Goal: Task Accomplishment & Management: Manage account settings

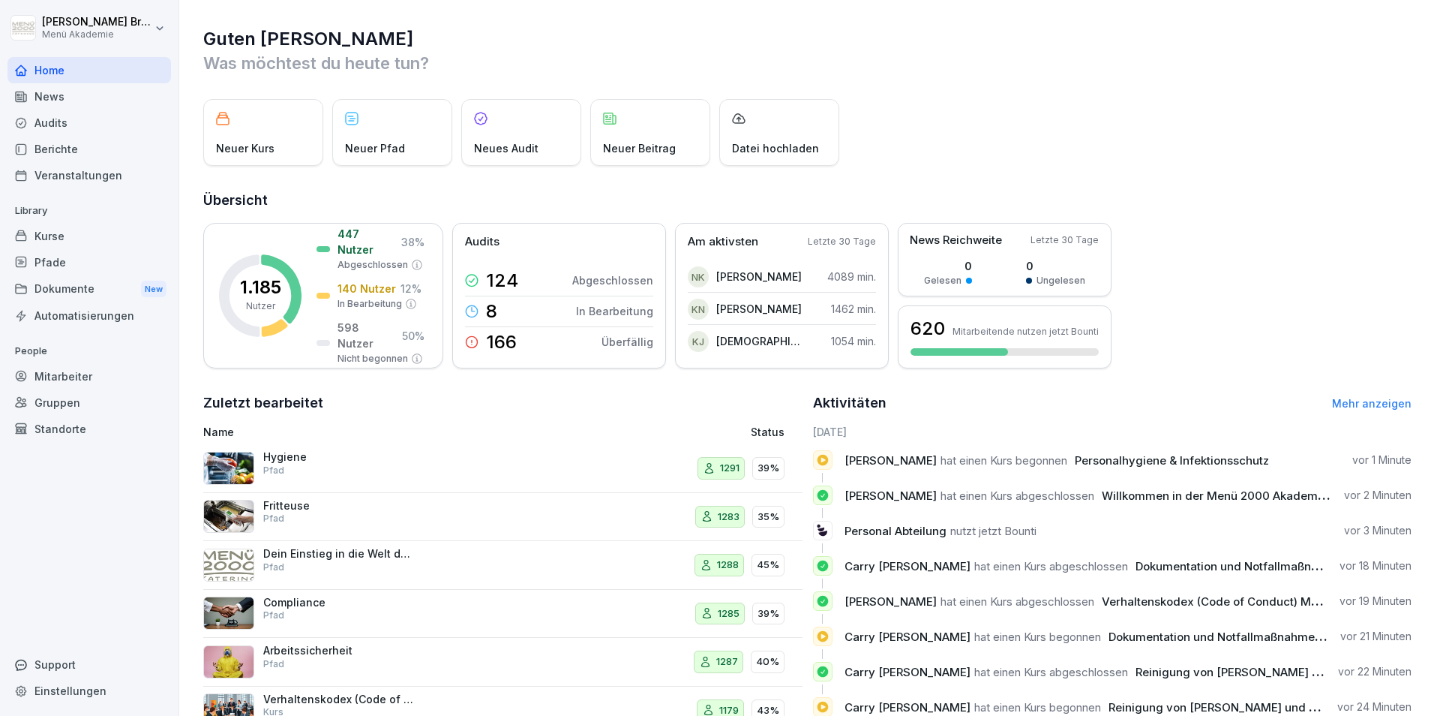
click at [68, 426] on div "Standorte" at bounding box center [90, 429] width 164 height 26
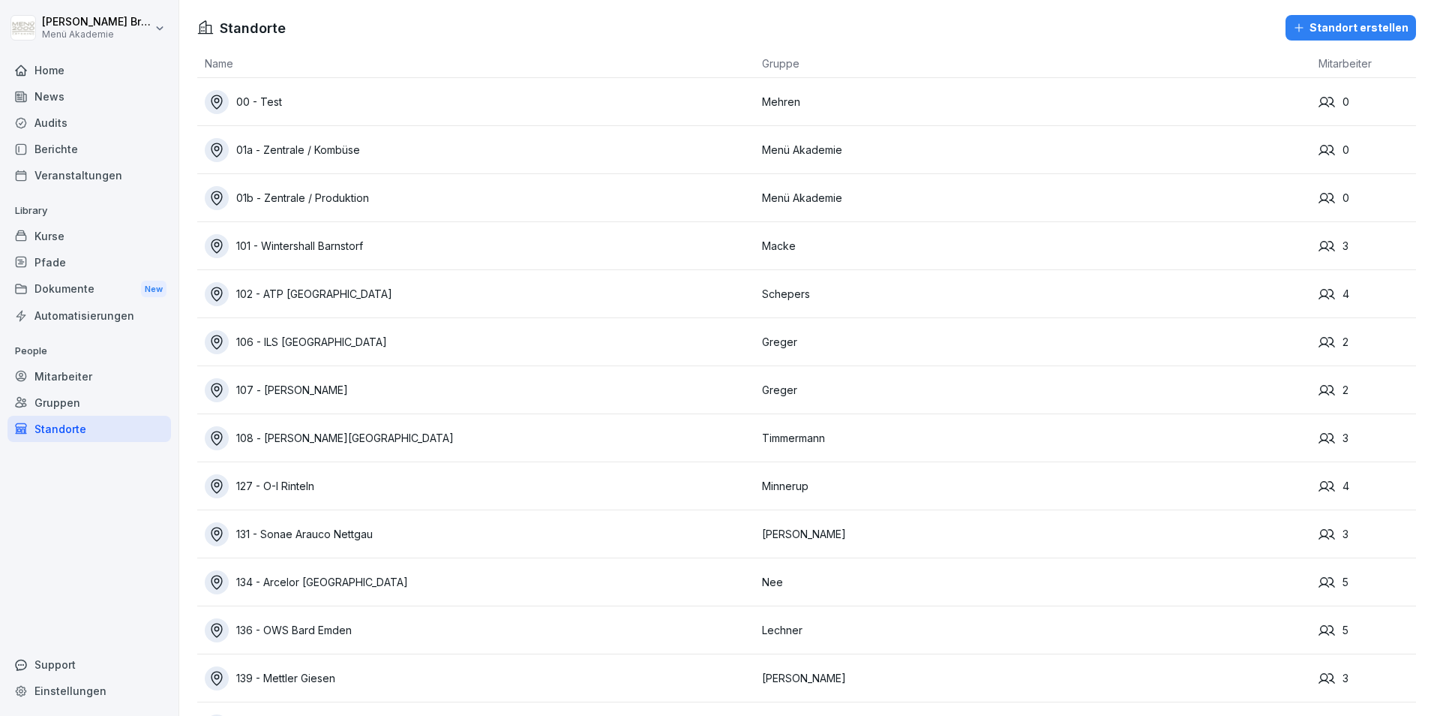
scroll to position [5847, 0]
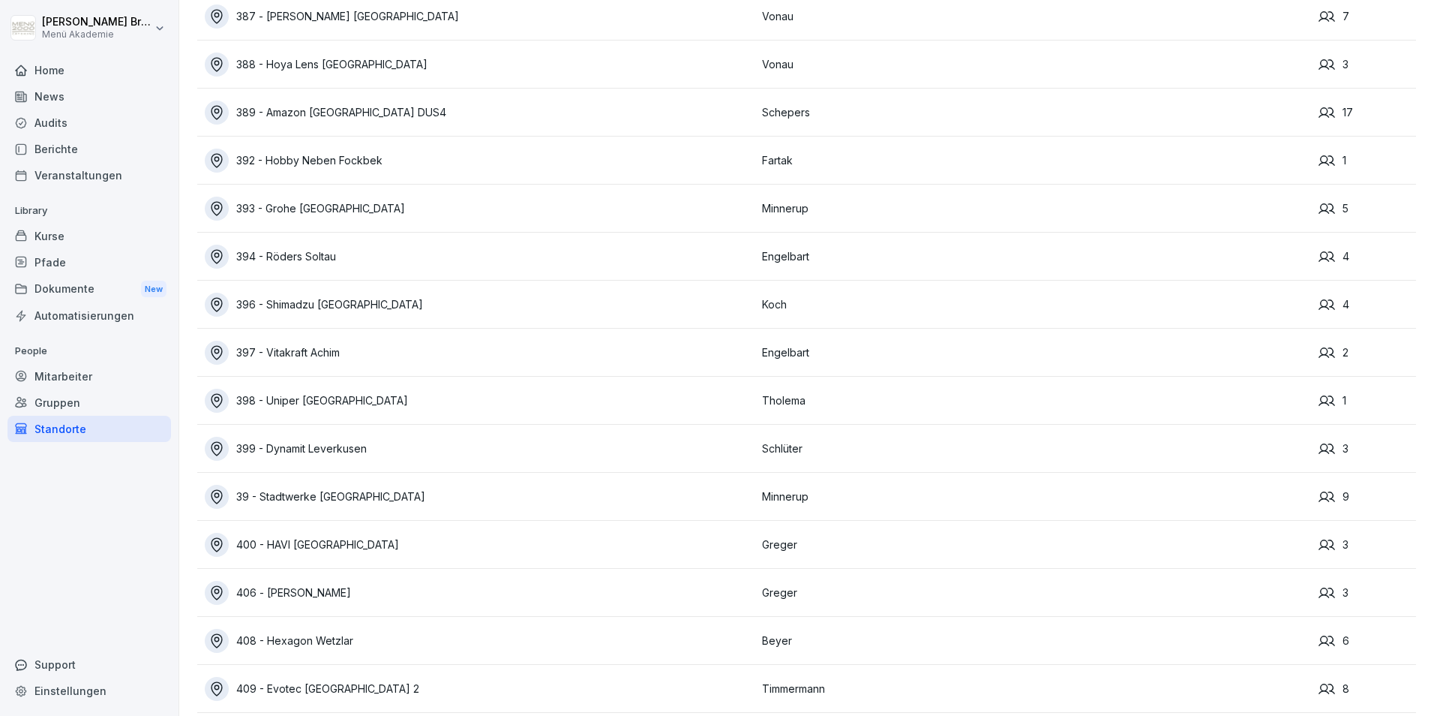
click at [327, 356] on div "397 - Vitakraft Achim" at bounding box center [480, 353] width 550 height 24
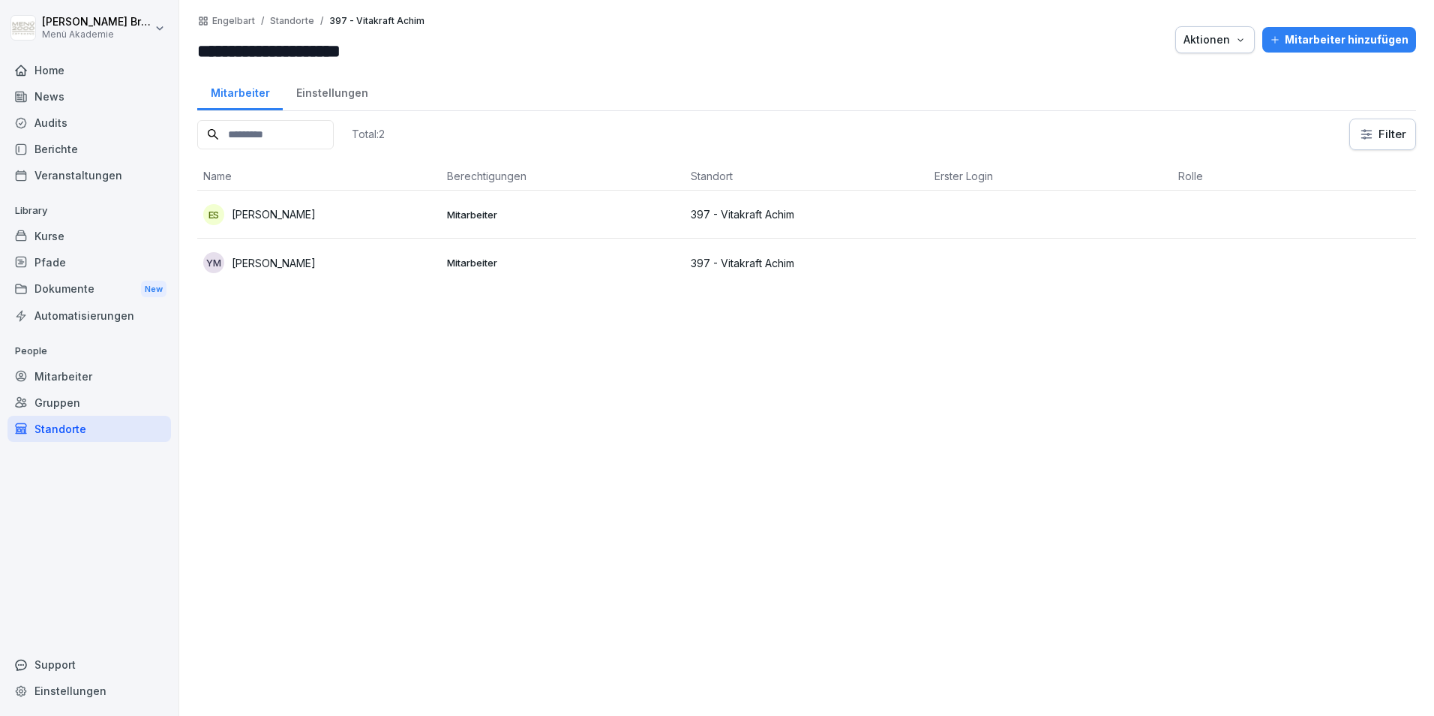
click at [1334, 35] on div "Mitarbeiter hinzufügen" at bounding box center [1339, 40] width 139 height 17
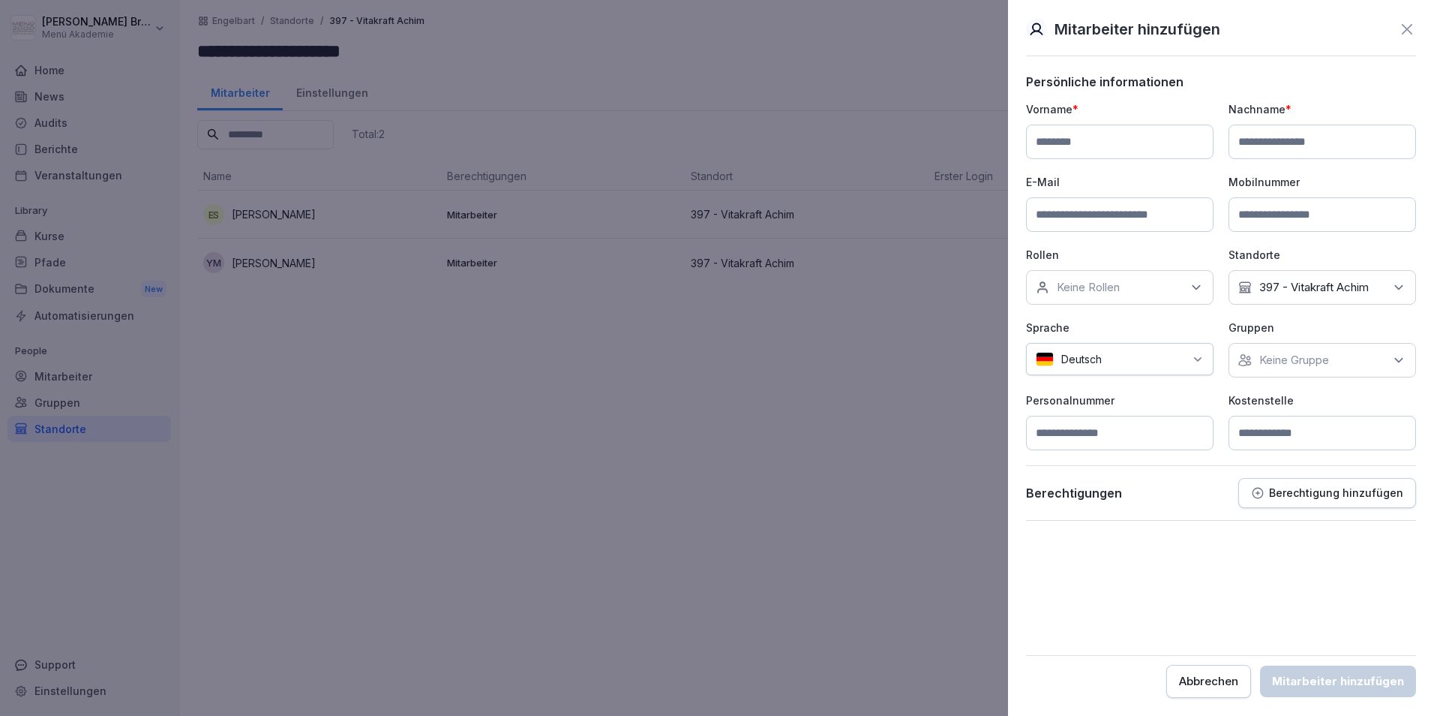
click at [1140, 215] on input at bounding box center [1120, 214] width 188 height 35
click at [956, 305] on div at bounding box center [717, 358] width 1434 height 716
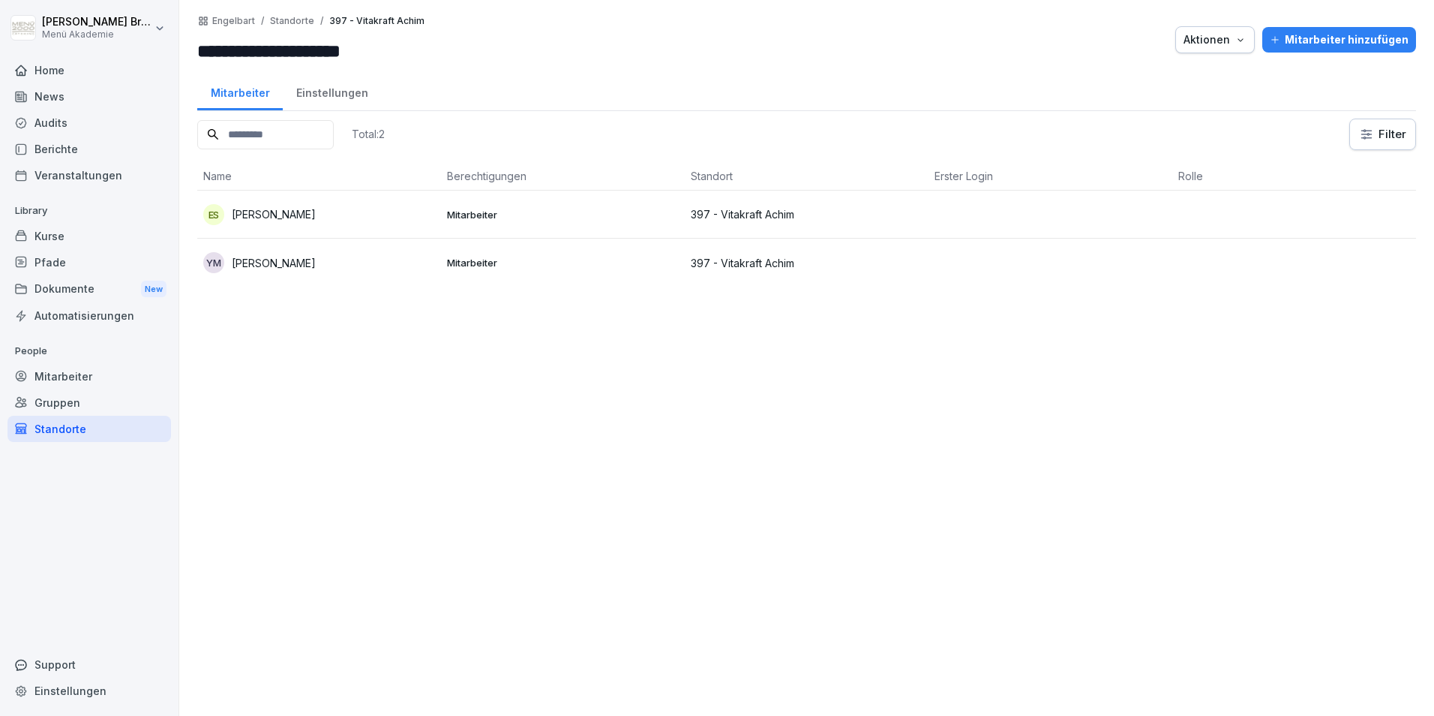
click at [1336, 40] on div "Mitarbeiter hinzufügen" at bounding box center [1339, 40] width 139 height 17
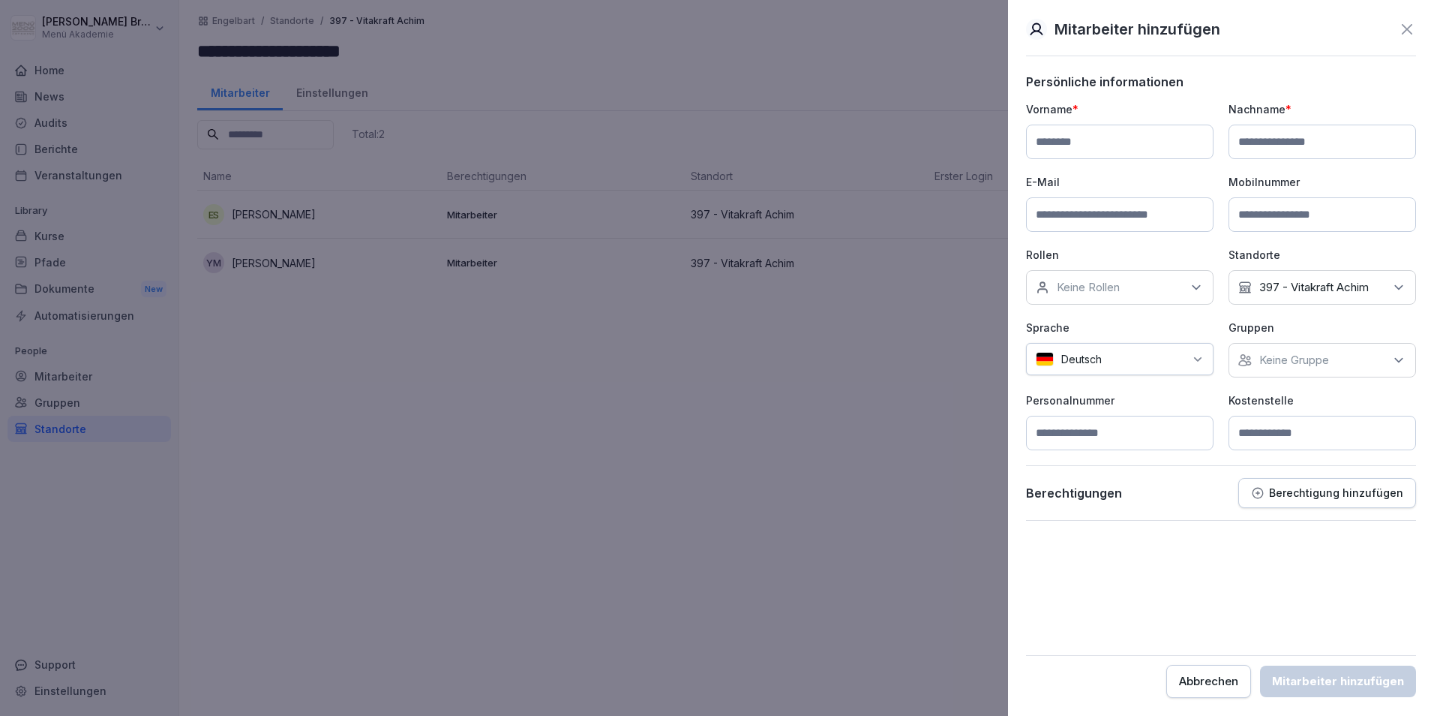
click at [1338, 354] on div "Keine Gruppe" at bounding box center [1323, 360] width 188 height 35
click at [1331, 431] on label "Menü Akademie" at bounding box center [1302, 429] width 84 height 14
click at [1228, 602] on form "Persönliche informationen Vorname * Nachname * E-Mail Mobilnummer Rollen Keine …" at bounding box center [1221, 385] width 390 height 623
click at [1293, 437] on input at bounding box center [1323, 433] width 188 height 35
click at [1289, 359] on p "Menü Akademie" at bounding box center [1302, 360] width 84 height 15
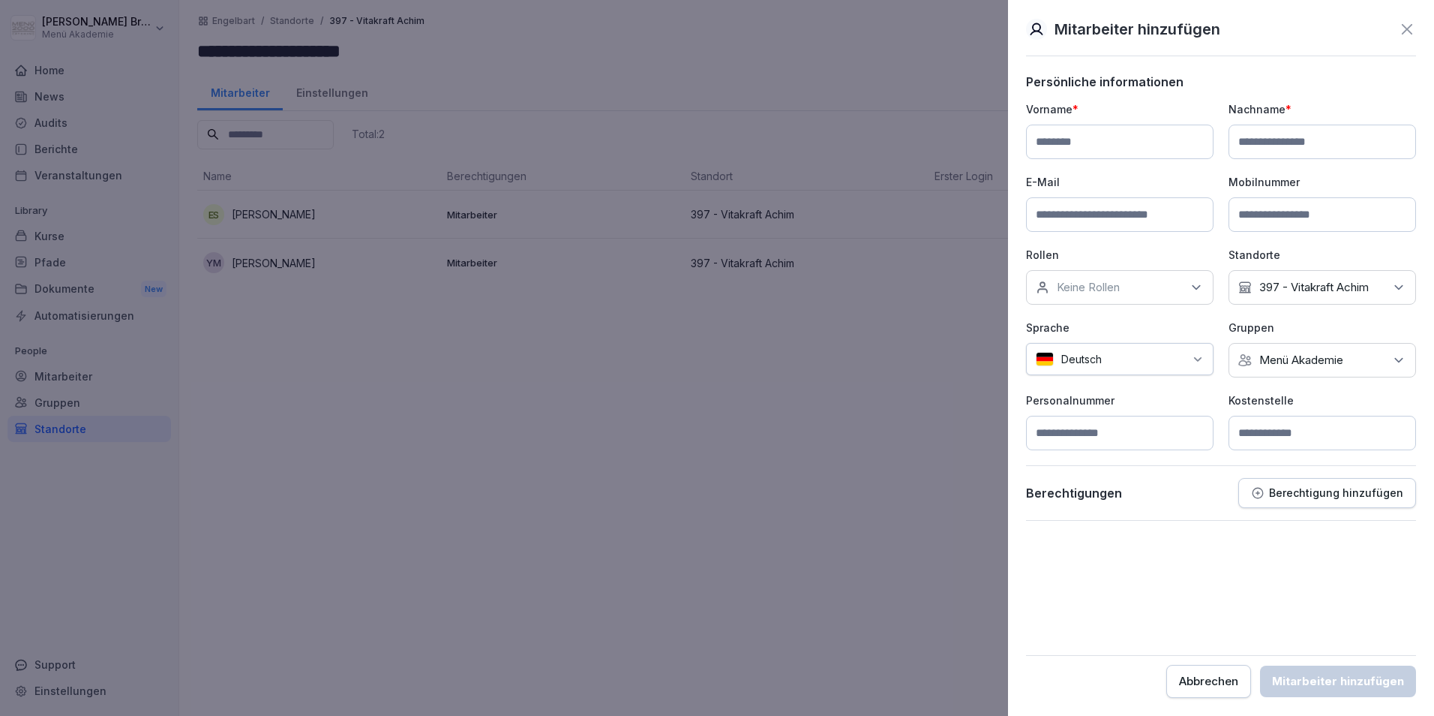
click at [1288, 594] on form "Persönliche informationen Vorname * Nachname * E-Mail Mobilnummer Rollen Keine …" at bounding box center [1221, 385] width 390 height 623
click at [1320, 424] on input at bounding box center [1323, 433] width 188 height 35
click at [1410, 31] on icon at bounding box center [1407, 29] width 18 height 18
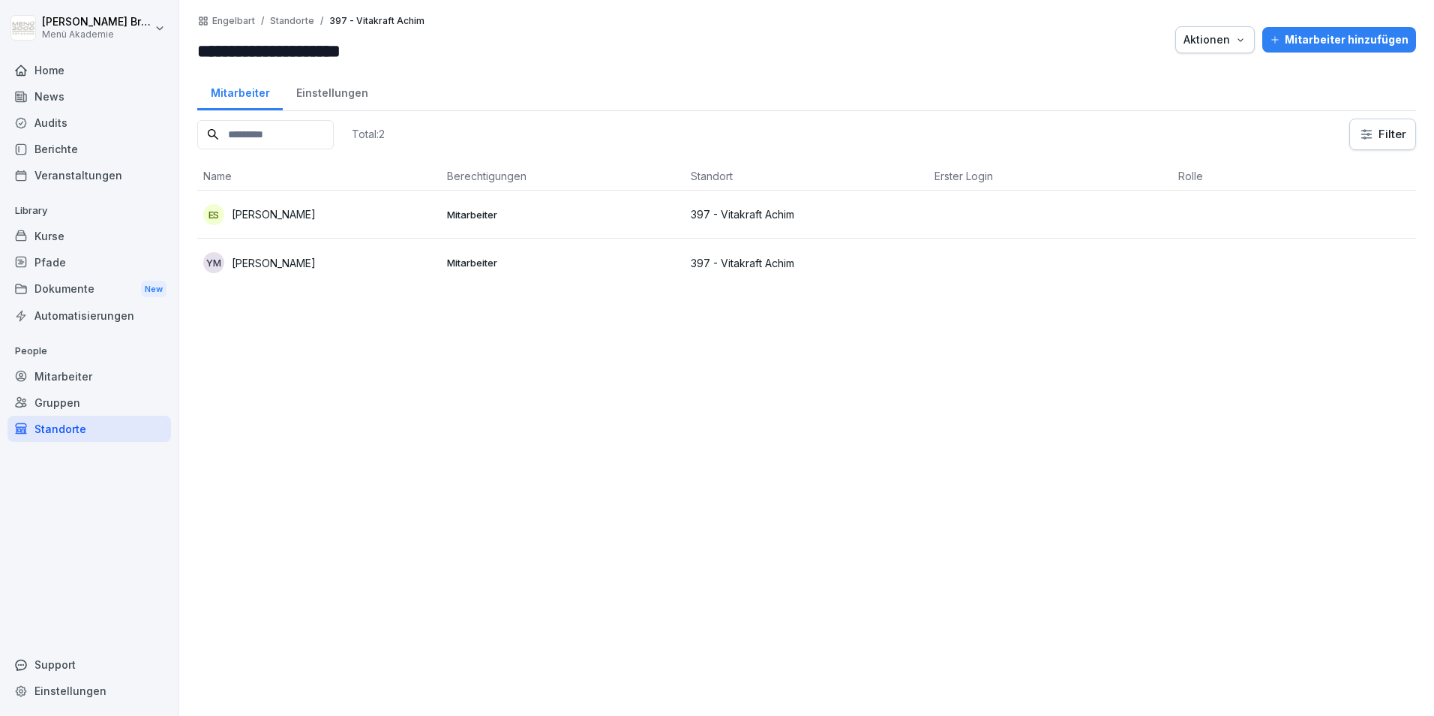
click at [266, 263] on p "[PERSON_NAME]" at bounding box center [274, 263] width 84 height 16
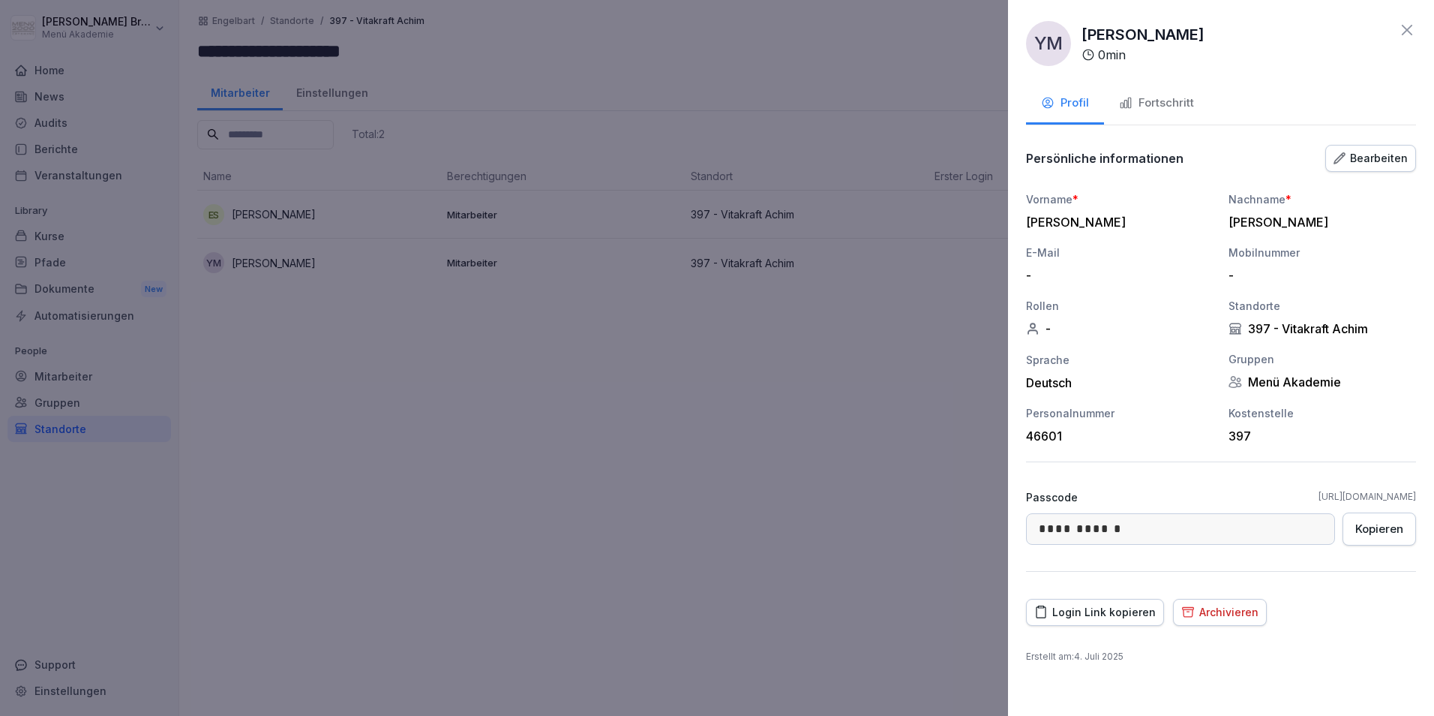
click at [1116, 609] on div "Login Link kopieren" at bounding box center [1096, 612] width 122 height 17
click at [894, 601] on div at bounding box center [717, 358] width 1434 height 716
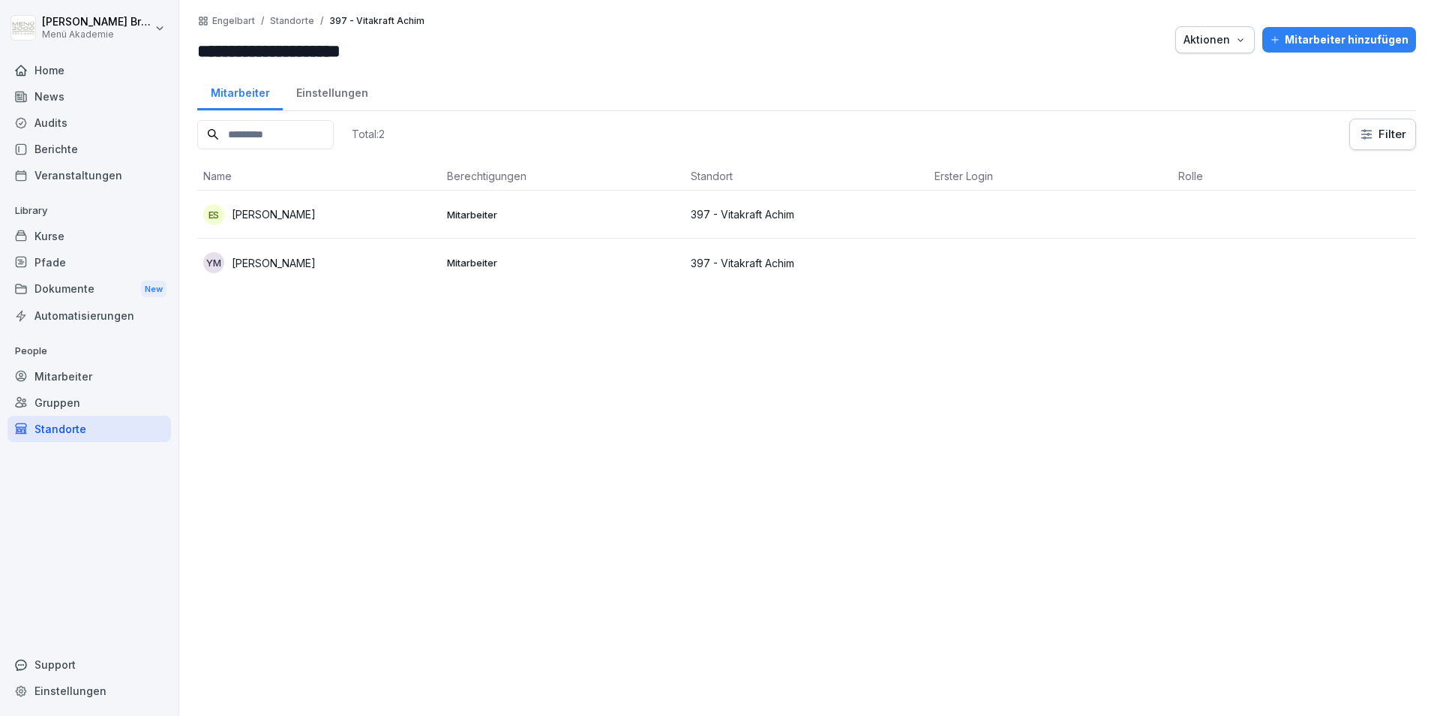
click at [64, 431] on div "Standorte" at bounding box center [90, 429] width 164 height 26
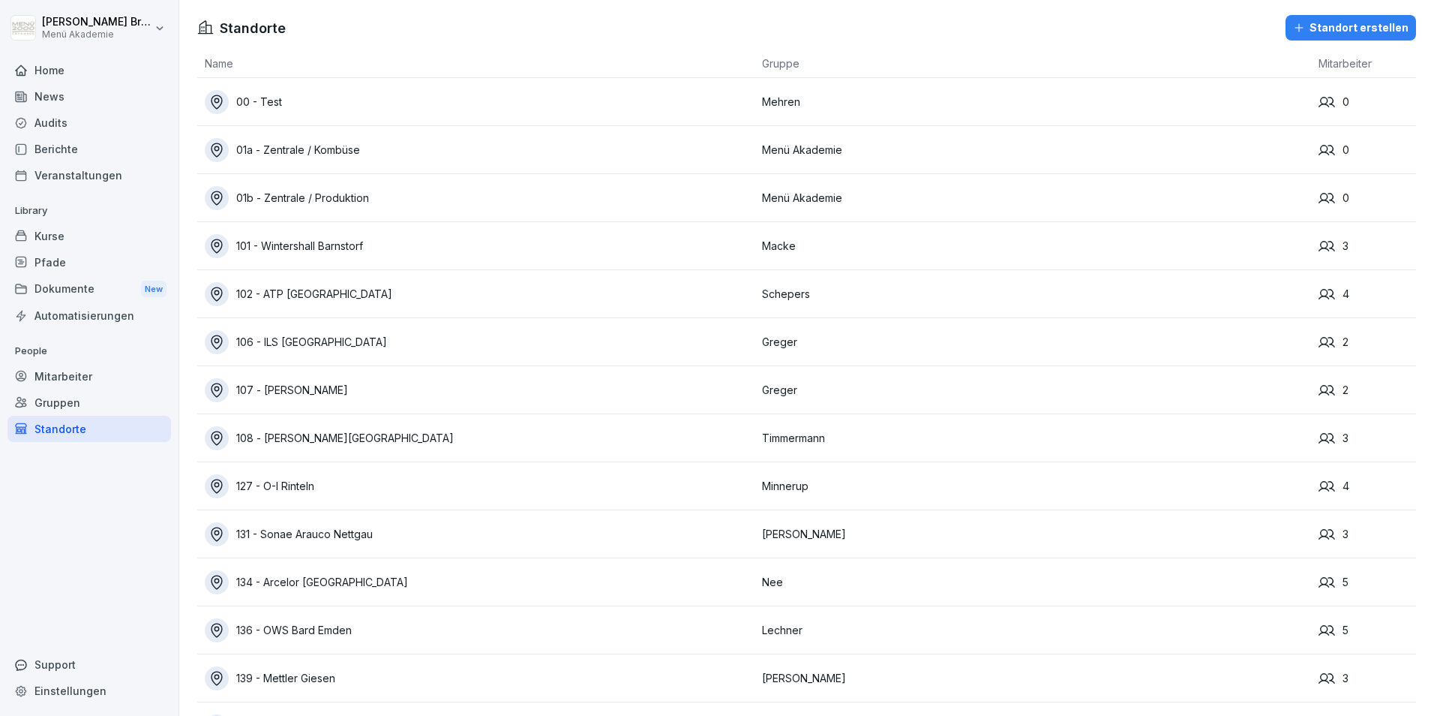
click at [1386, 28] on div "Standort erstellen" at bounding box center [1351, 28] width 116 height 17
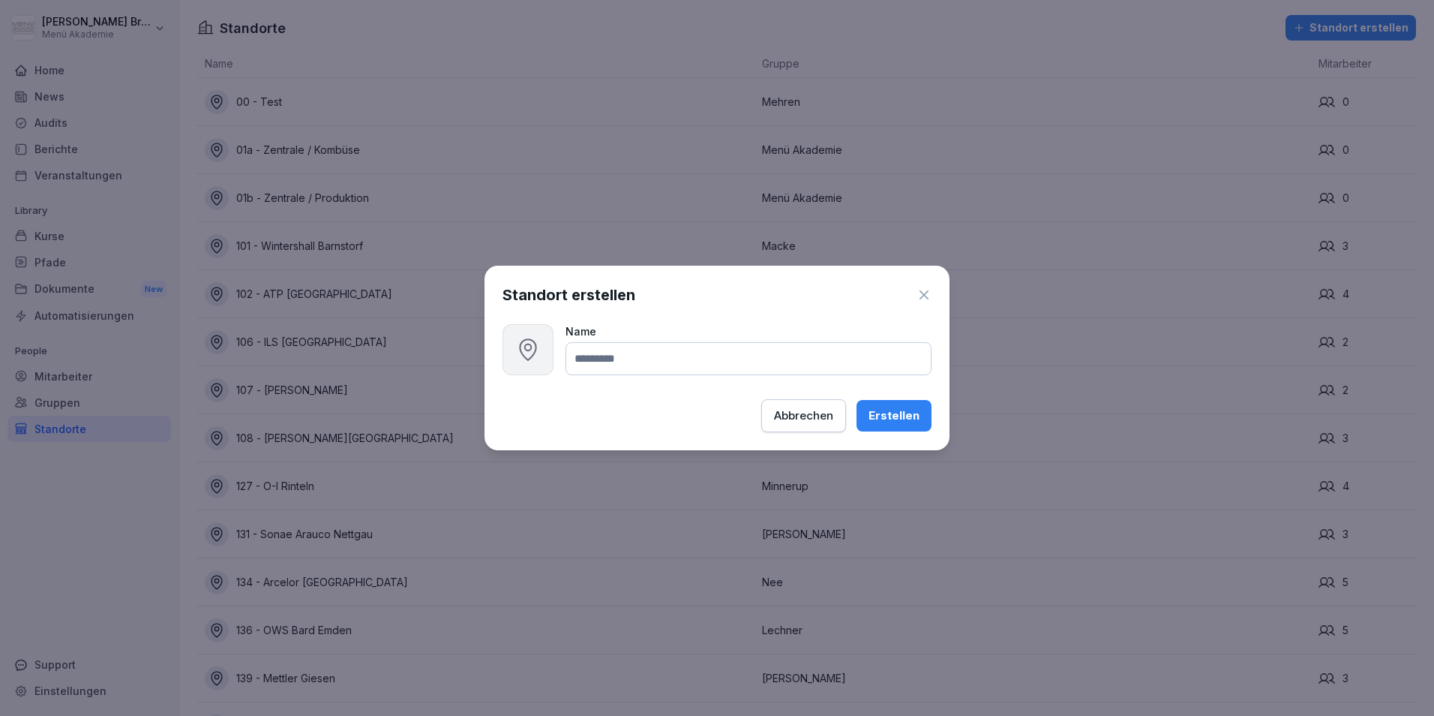
click at [773, 360] on input at bounding box center [749, 358] width 366 height 33
click at [815, 418] on div "Abbrechen" at bounding box center [803, 415] width 59 height 17
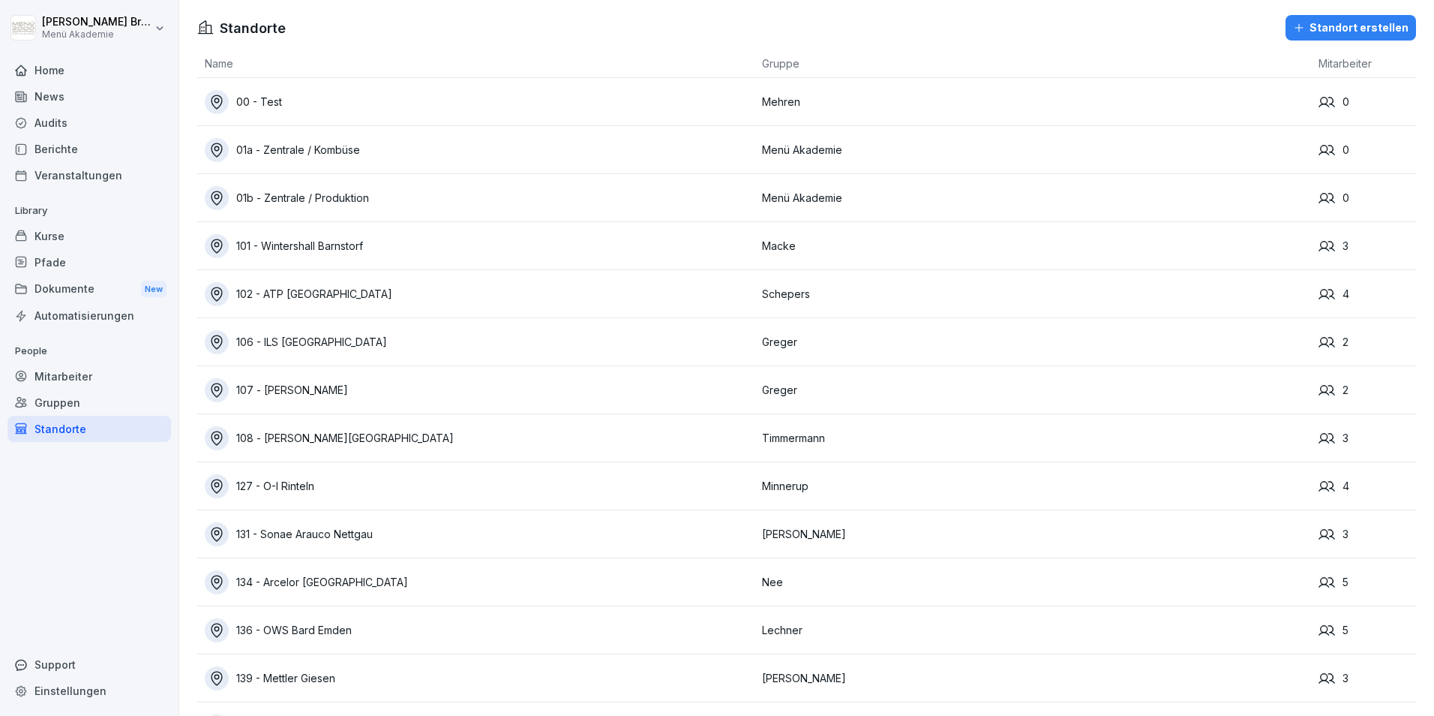
click at [315, 294] on div "102 - ATP [GEOGRAPHIC_DATA]" at bounding box center [480, 294] width 550 height 24
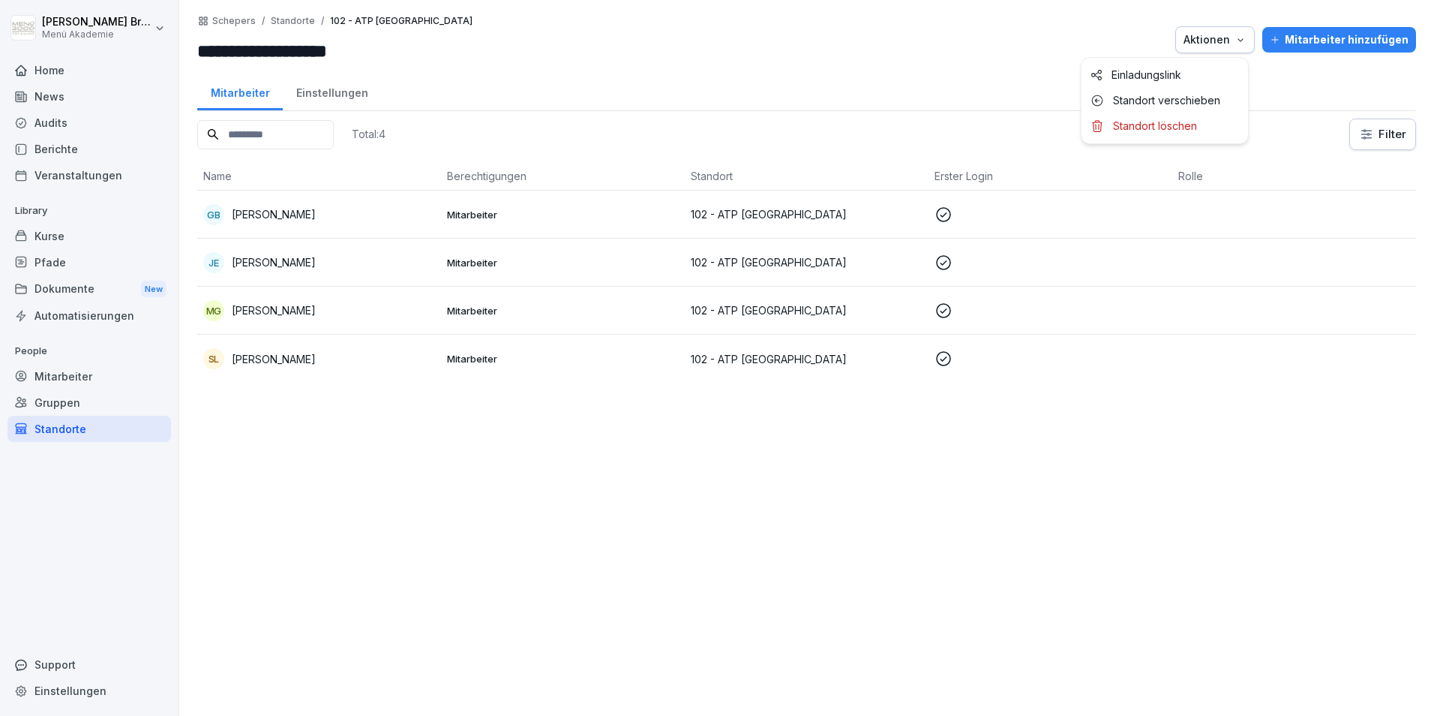
click at [1216, 37] on div "Aktionen" at bounding box center [1215, 40] width 63 height 17
click at [1197, 103] on p "Standort verschieben" at bounding box center [1166, 101] width 107 height 14
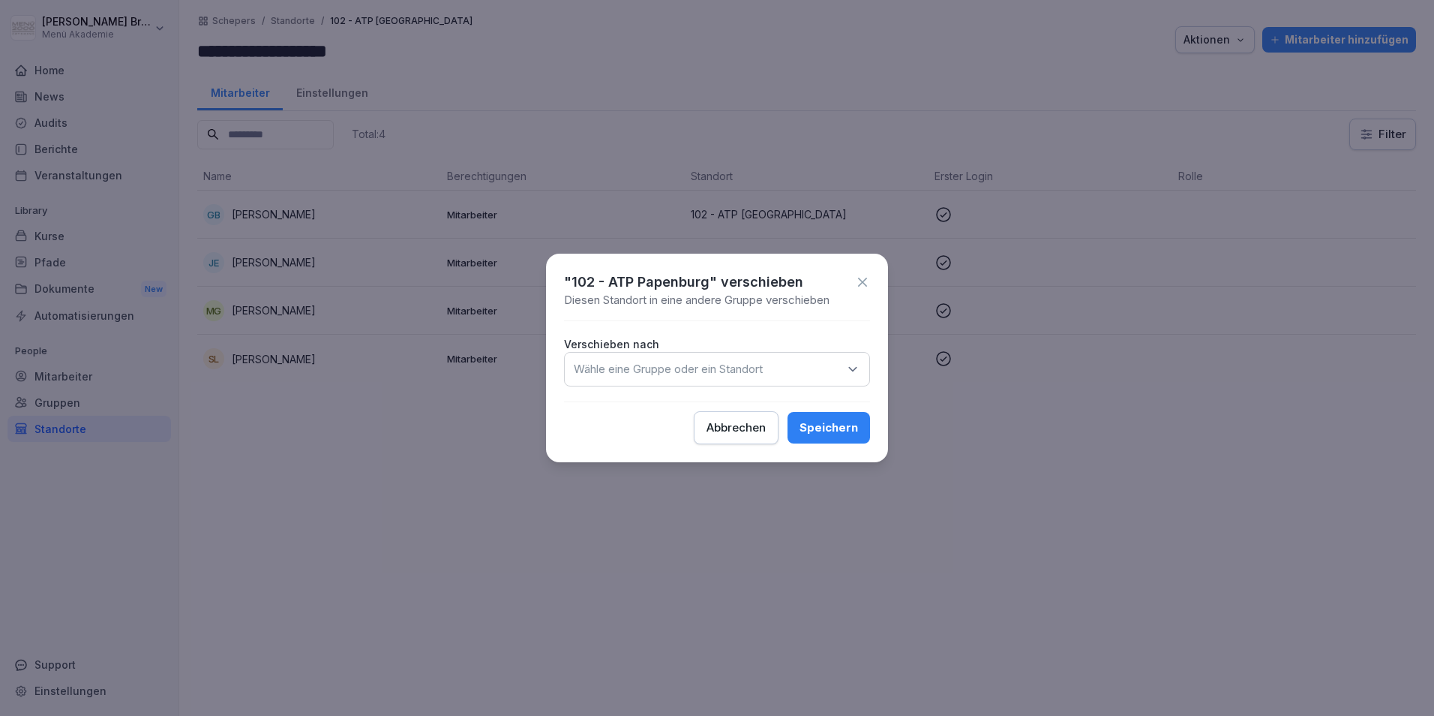
click at [851, 361] on div "Wähle eine Gruppe oder ein Standort" at bounding box center [717, 369] width 306 height 35
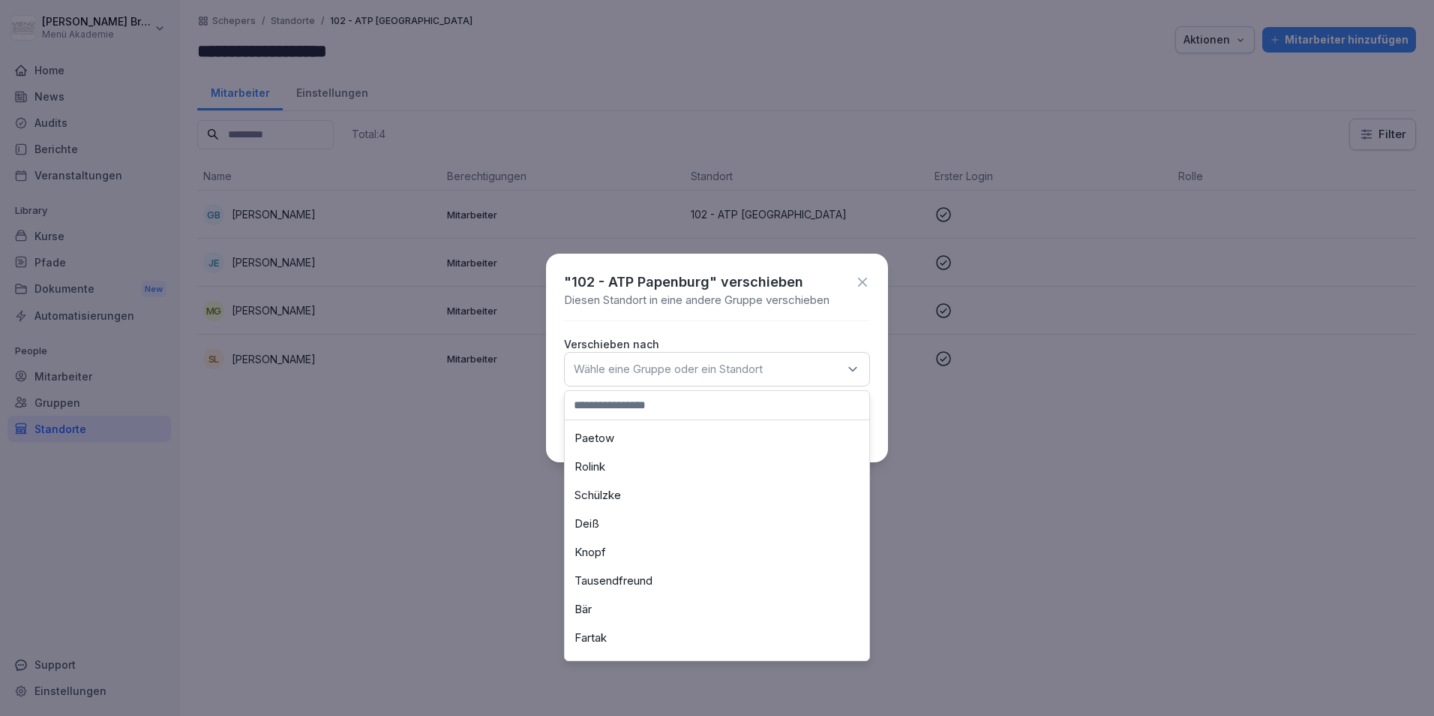
scroll to position [675, 0]
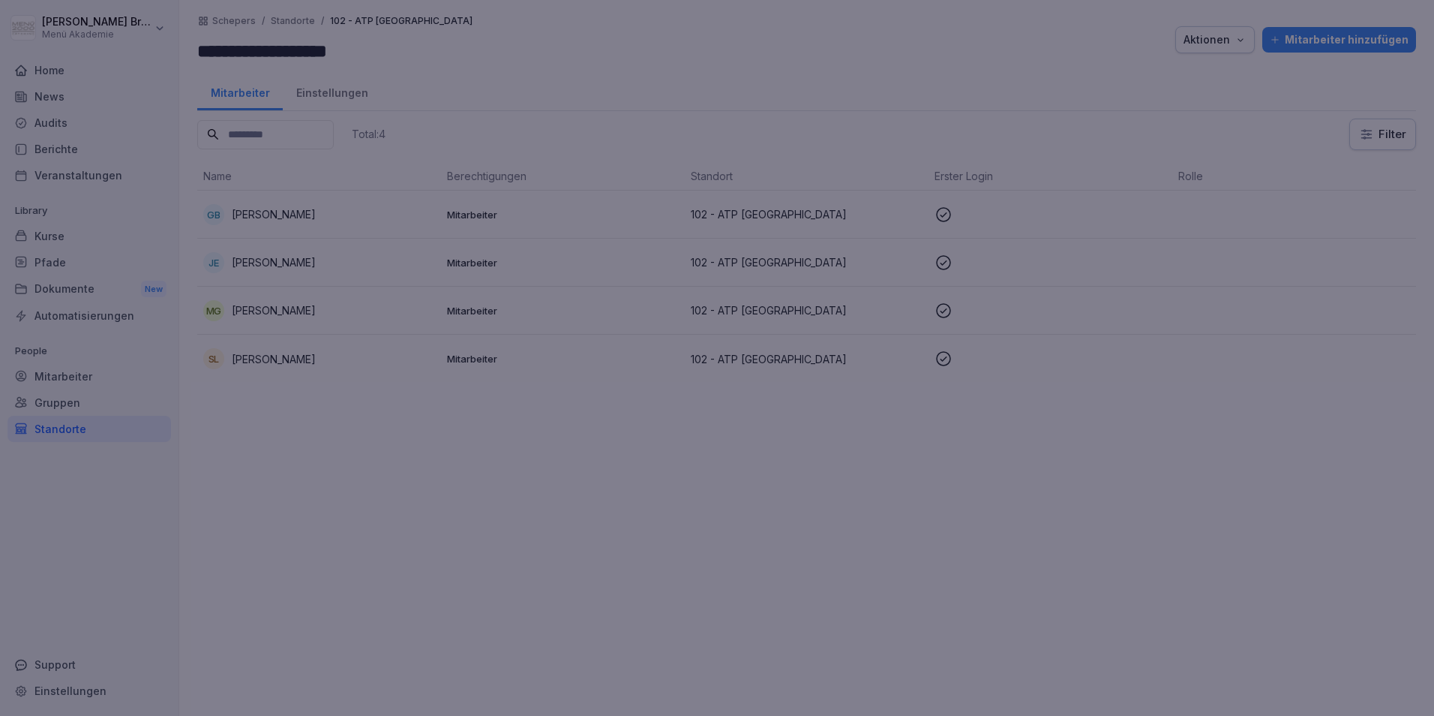
click at [1124, 532] on div at bounding box center [717, 358] width 1434 height 716
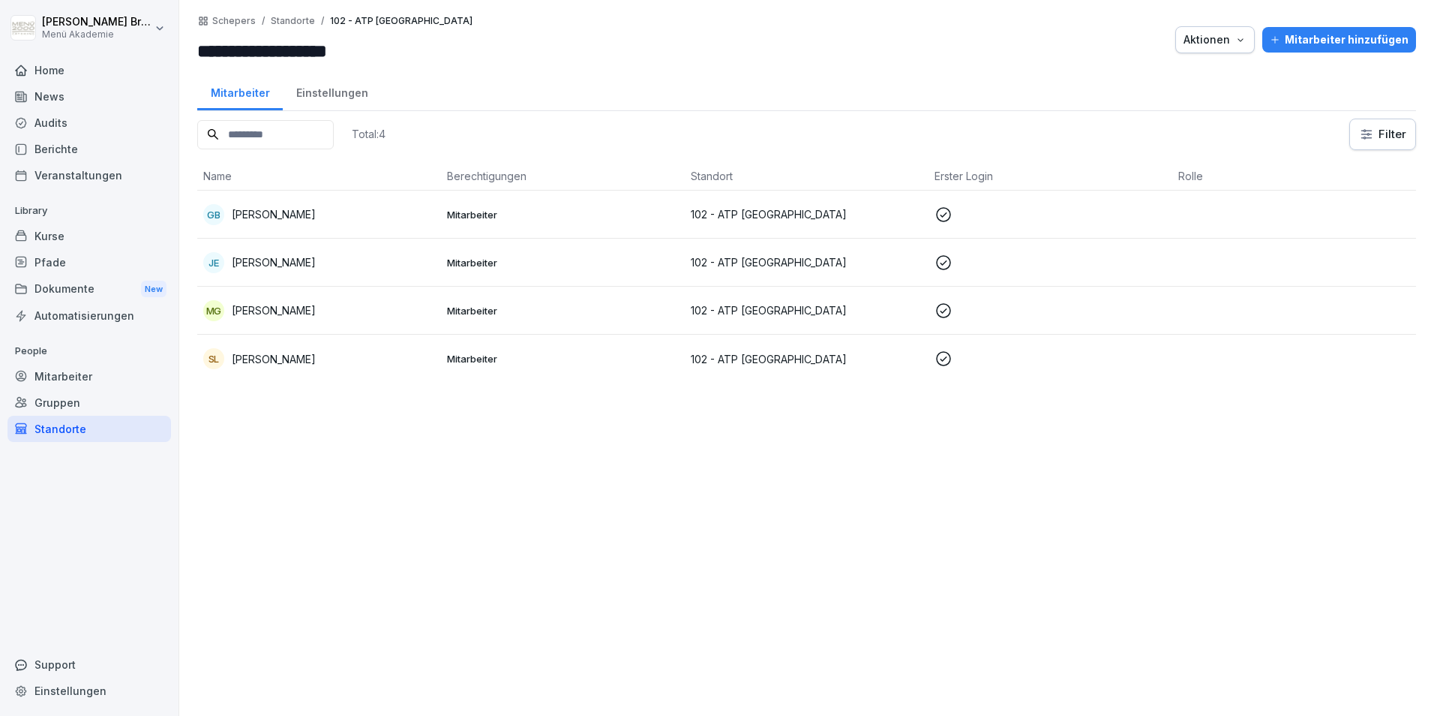
click at [62, 380] on div "Mitarbeiter" at bounding box center [90, 376] width 164 height 26
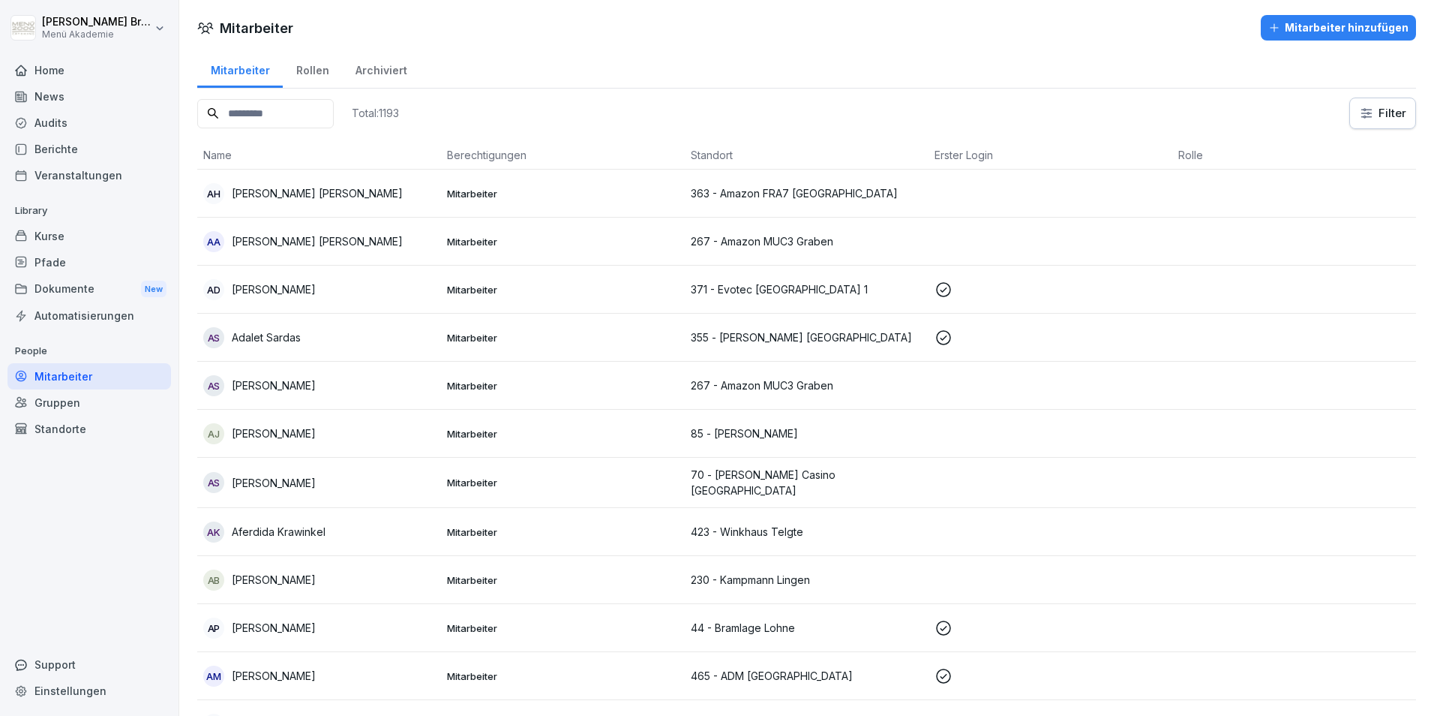
click at [310, 110] on input at bounding box center [265, 113] width 137 height 29
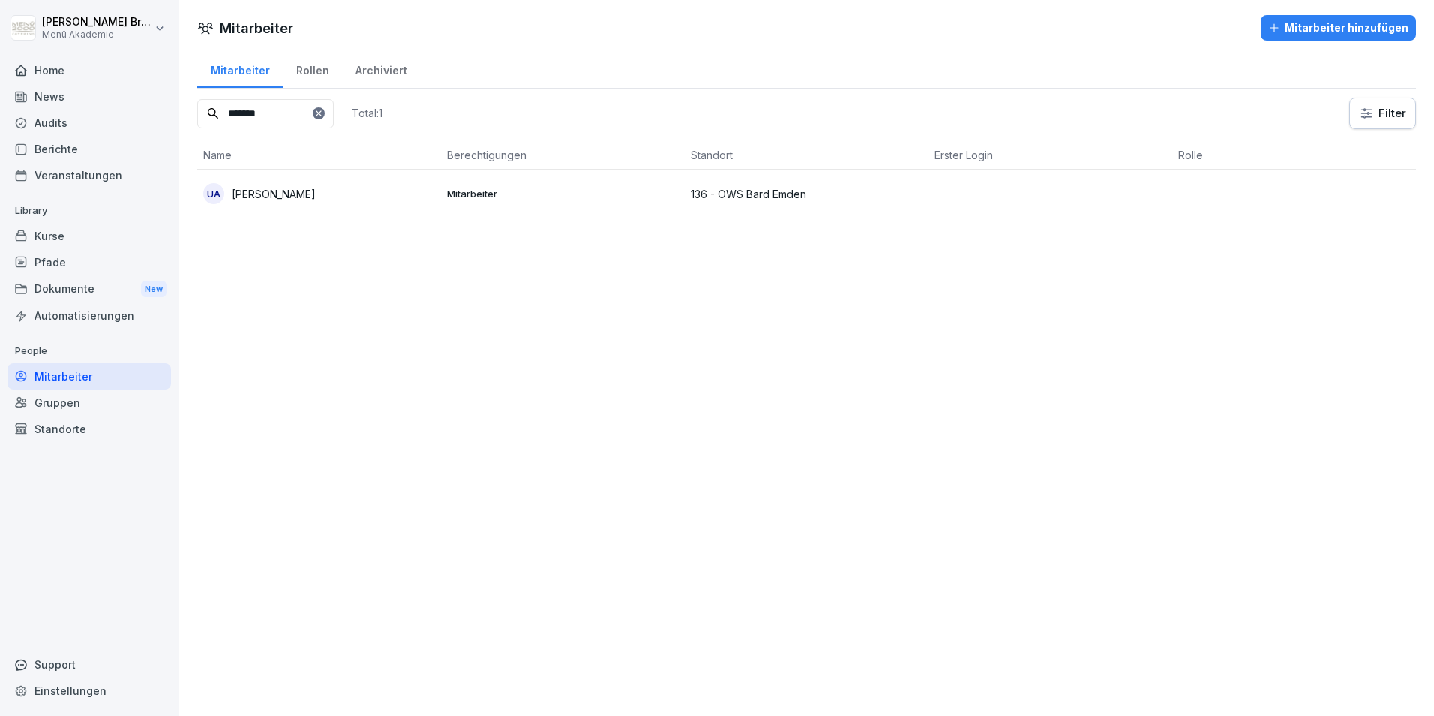
type input "*******"
click at [260, 195] on p "[PERSON_NAME]" at bounding box center [274, 194] width 84 height 16
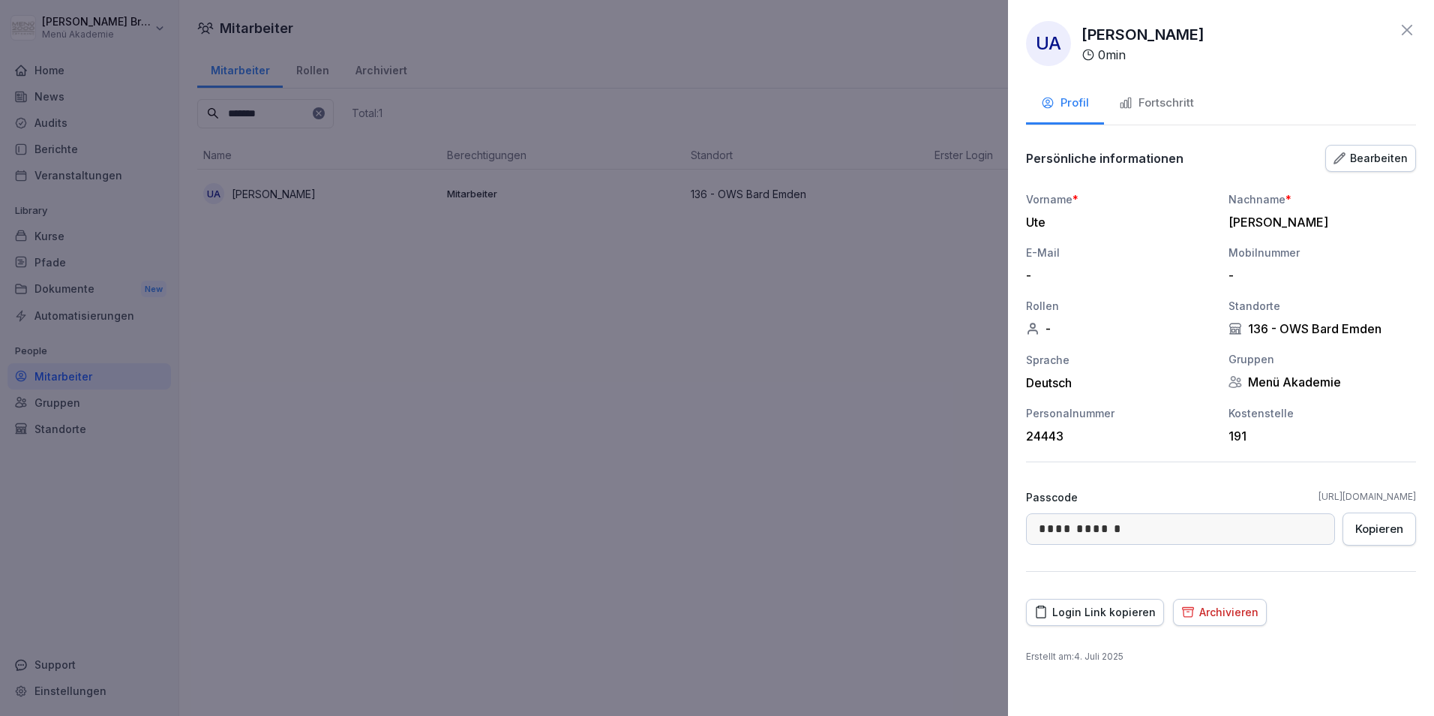
click at [1234, 611] on div "Archivieren" at bounding box center [1220, 612] width 77 height 17
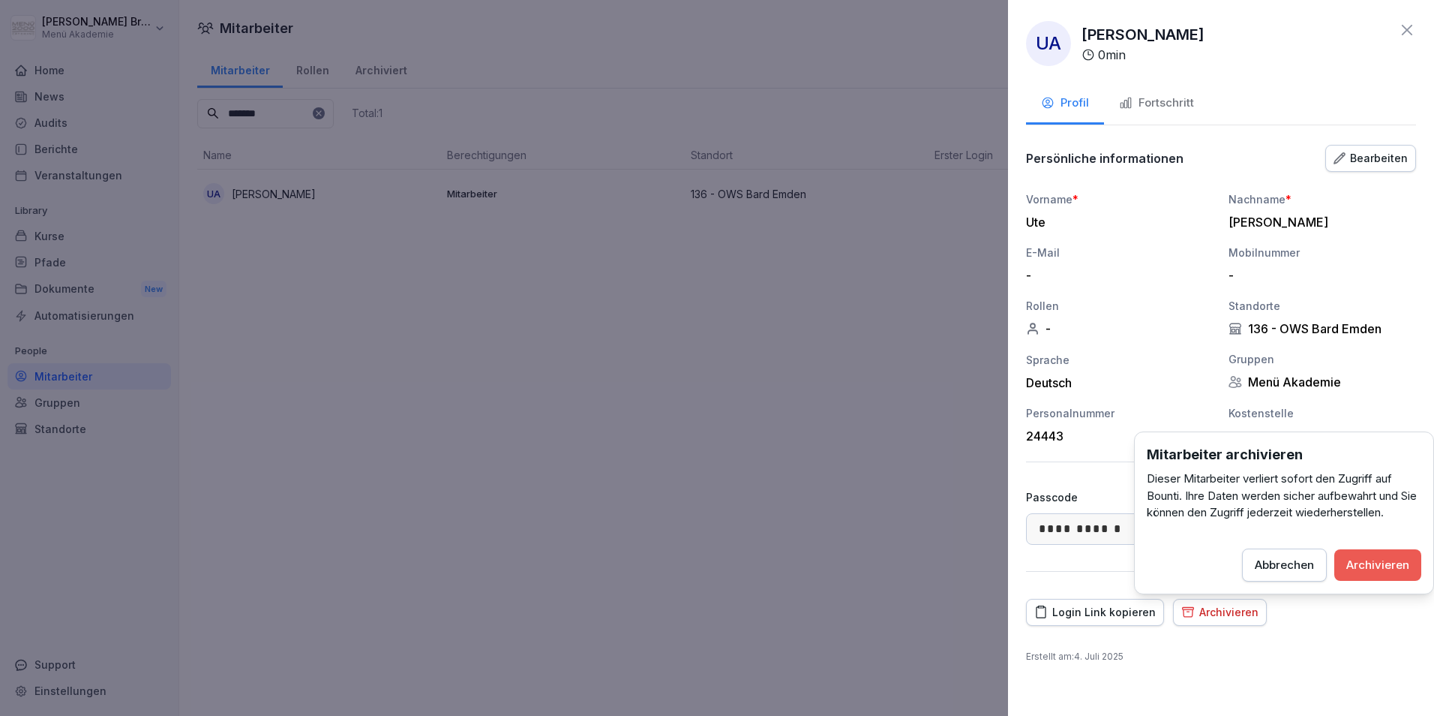
click at [1393, 563] on div "Archivieren" at bounding box center [1378, 565] width 63 height 17
